Goal: Information Seeking & Learning: Learn about a topic

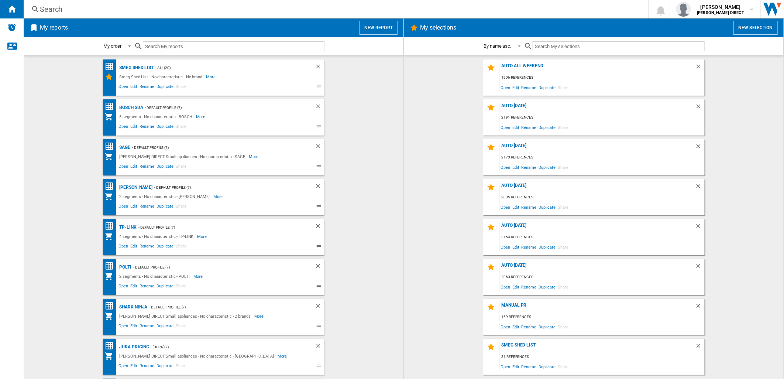
click at [512, 305] on div "Manual PR" at bounding box center [597, 307] width 195 height 10
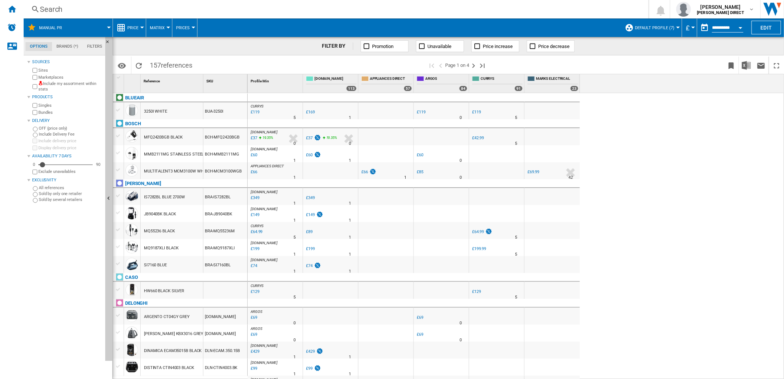
click at [59, 80] on div "Sites Marketplaces Include my assortment within stats" at bounding box center [66, 79] width 71 height 25
click at [61, 82] on label "Include my assortment within stats" at bounding box center [70, 86] width 64 height 11
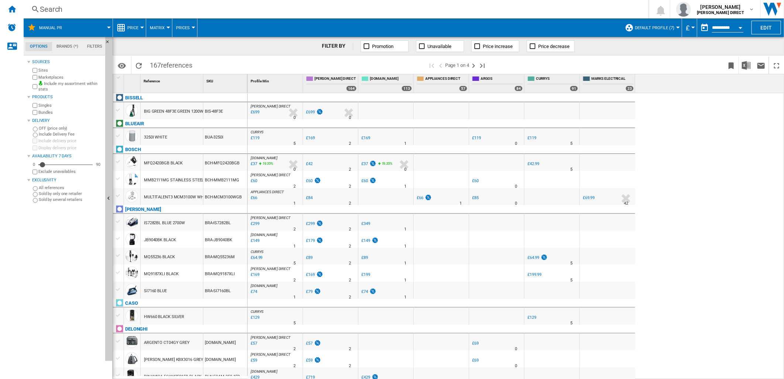
click at [154, 32] on button "Matrix" at bounding box center [159, 27] width 18 height 18
click at [165, 64] on span "Ranking" at bounding box center [162, 63] width 20 height 7
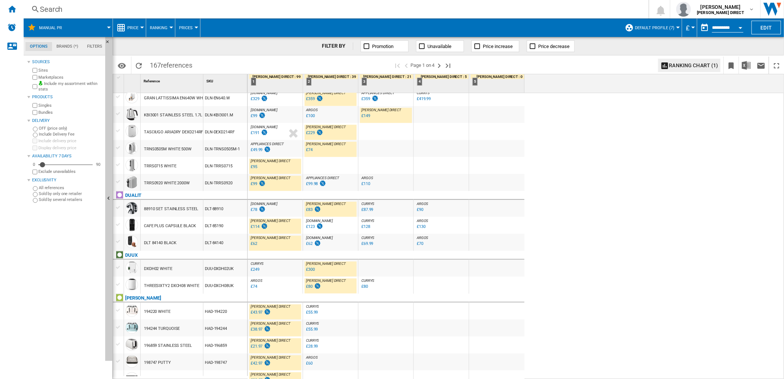
scroll to position [615, 0]
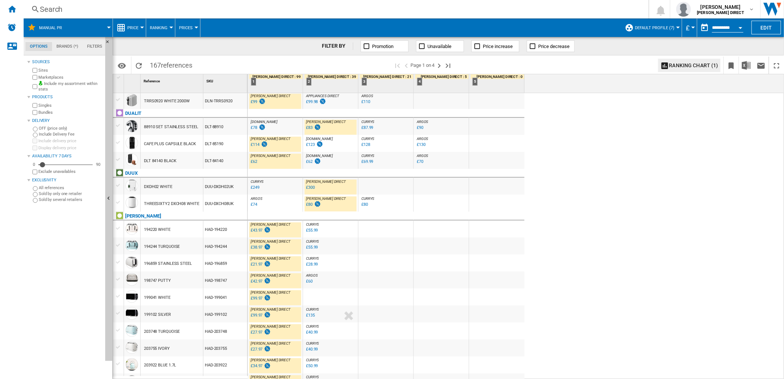
click at [312, 206] on div "£80" at bounding box center [309, 204] width 7 height 5
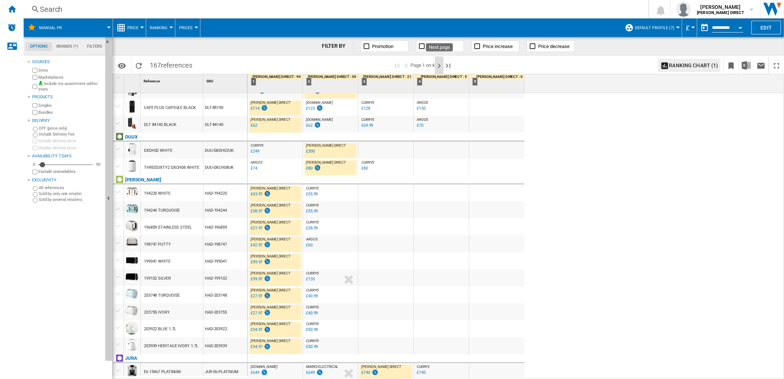
click at [437, 64] on ng-md-icon "Next page" at bounding box center [439, 65] width 9 height 9
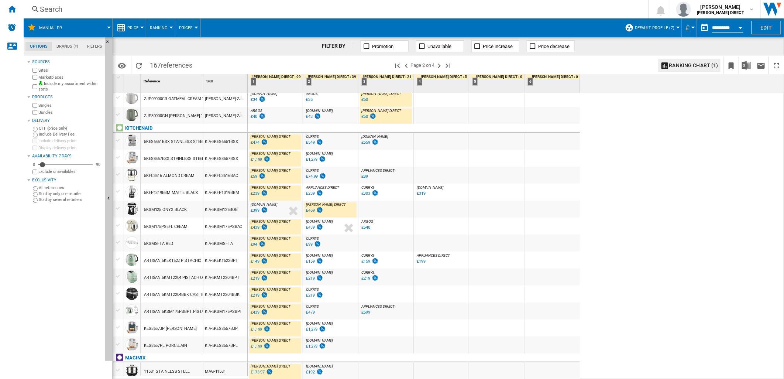
scroll to position [164, 0]
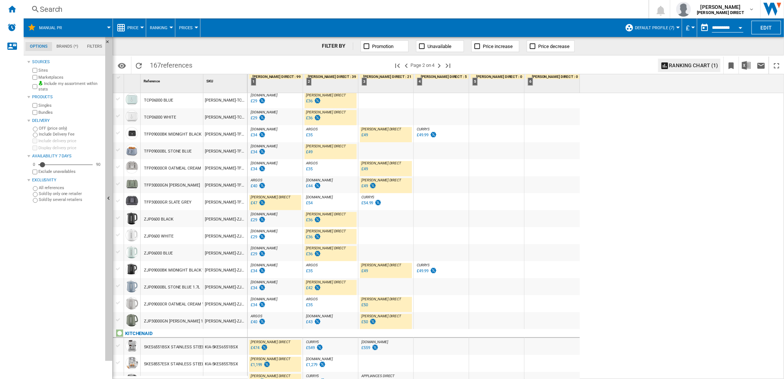
click at [257, 204] on div "£47" at bounding box center [258, 202] width 16 height 7
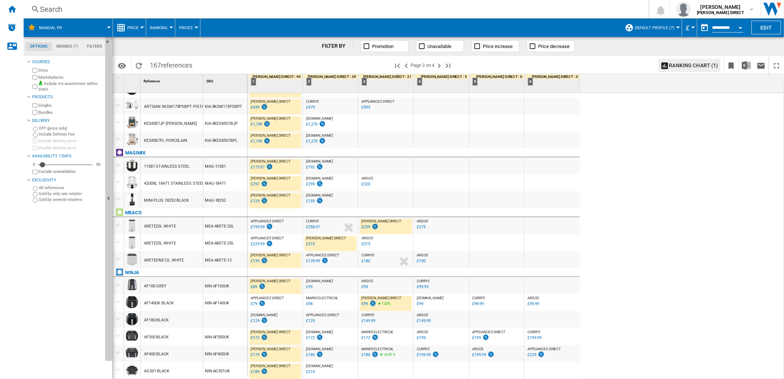
scroll to position [603, 0]
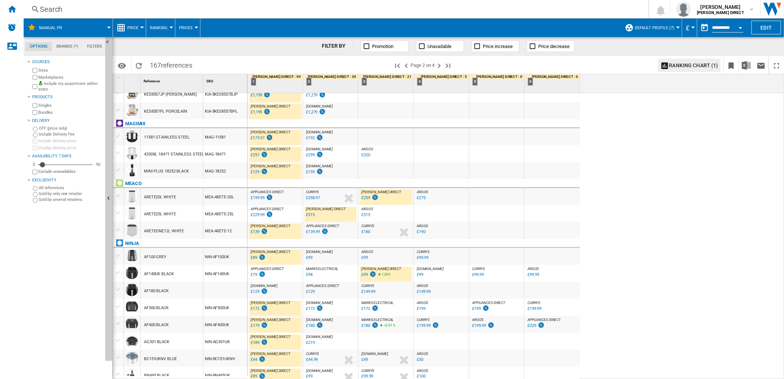
click at [367, 275] on div "£99" at bounding box center [364, 274] width 7 height 5
click at [310, 275] on div "£98" at bounding box center [309, 274] width 7 height 5
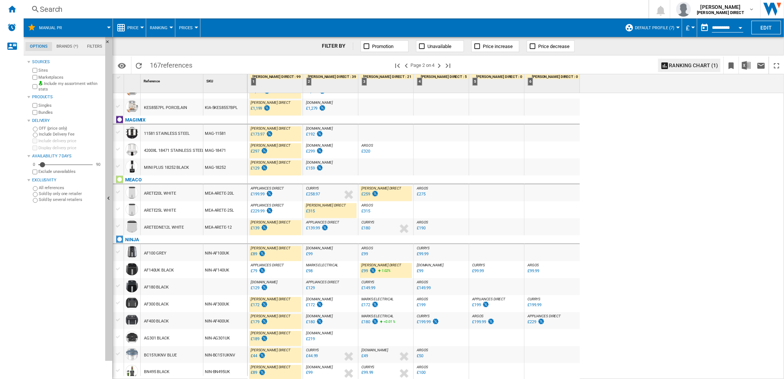
click at [257, 288] on div "£129" at bounding box center [255, 287] width 9 height 5
click at [257, 305] on div "£172" at bounding box center [255, 304] width 9 height 5
click at [441, 67] on ng-md-icon "Next page" at bounding box center [439, 65] width 9 height 9
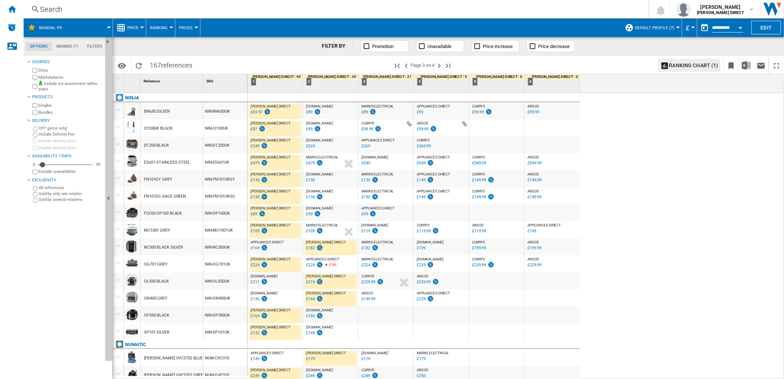
click at [257, 162] on div "£479" at bounding box center [255, 163] width 9 height 5
drag, startPoint x: 410, startPoint y: 65, endPoint x: 418, endPoint y: 65, distance: 7.8
click at [410, 65] on ng-md-icon ">Previous page" at bounding box center [406, 65] width 9 height 9
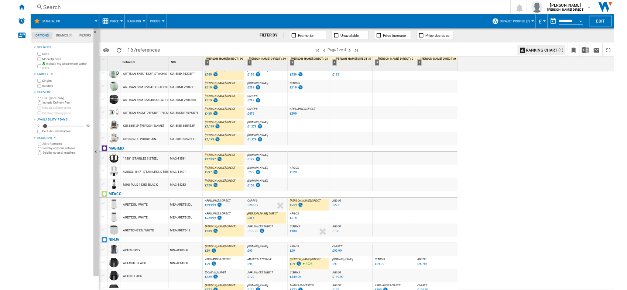
scroll to position [607, 0]
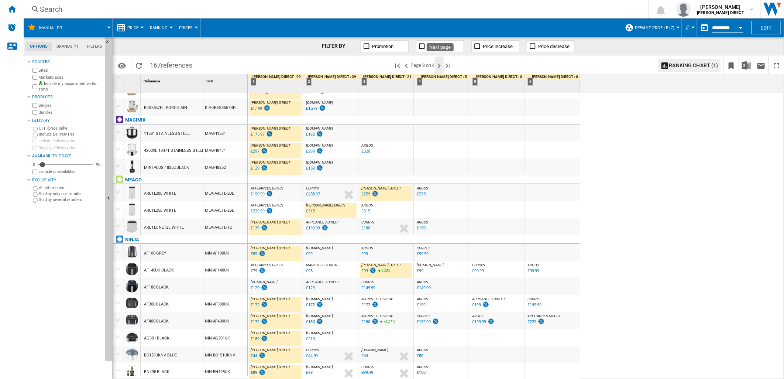
click at [440, 60] on button "Next page" at bounding box center [439, 64] width 9 height 17
